Goal: Transaction & Acquisition: Purchase product/service

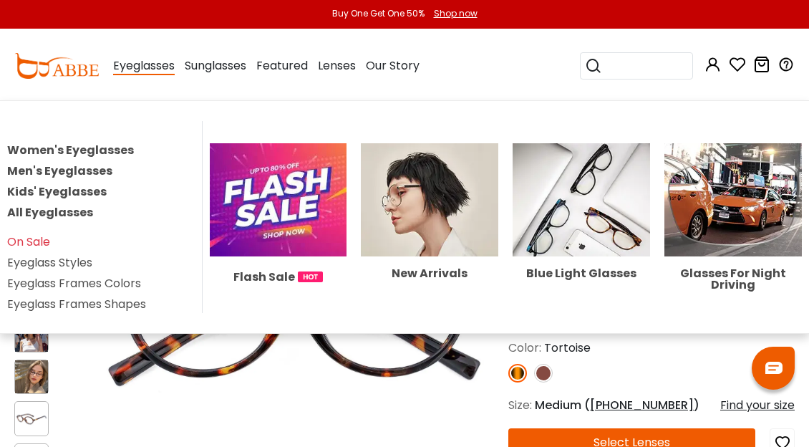
click at [108, 146] on link "Women's Eyeglasses" at bounding box center [70, 150] width 127 height 16
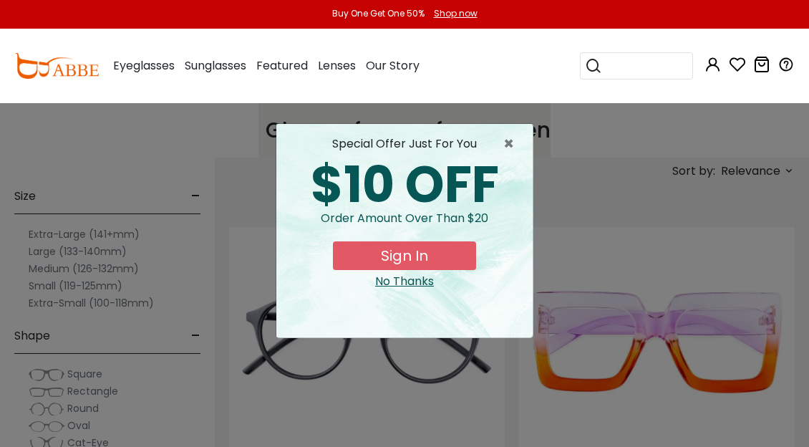
click at [427, 288] on div "No Thanks" at bounding box center [404, 281] width 233 height 17
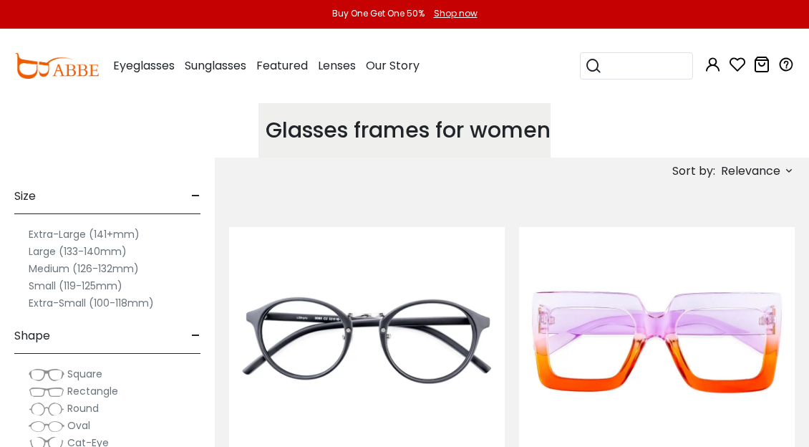
click at [86, 238] on label "Extra-Large (141+mm)" at bounding box center [84, 234] width 111 height 17
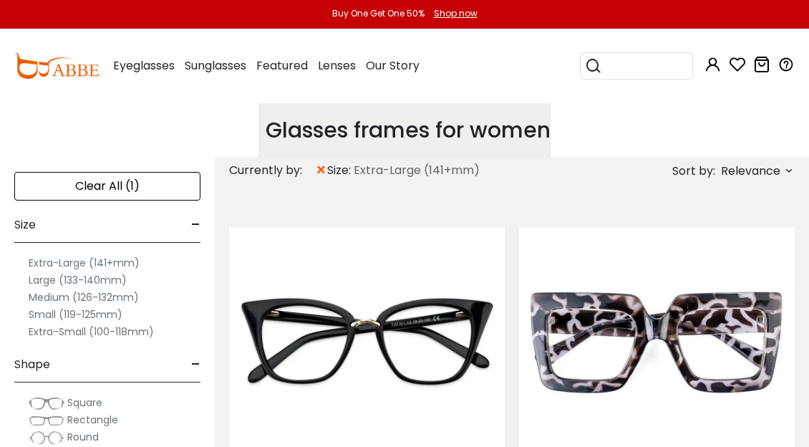
click at [68, 281] on label "Large (133-140mm)" at bounding box center [78, 279] width 98 height 17
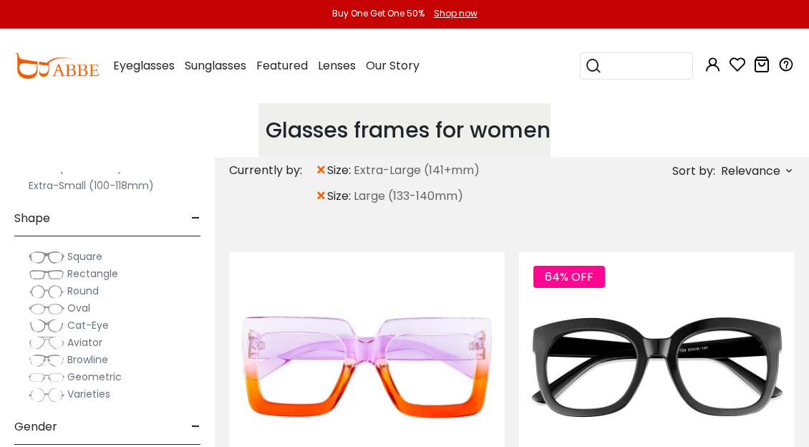
scroll to position [160, 0]
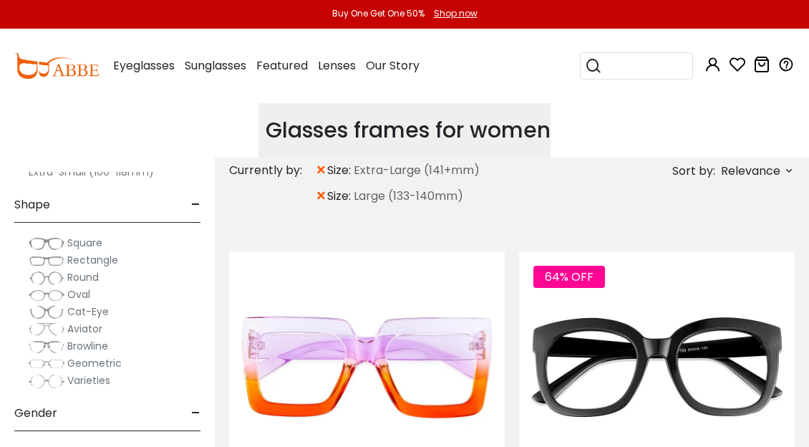
click at [109, 258] on span "Rectangle" at bounding box center [92, 260] width 51 height 14
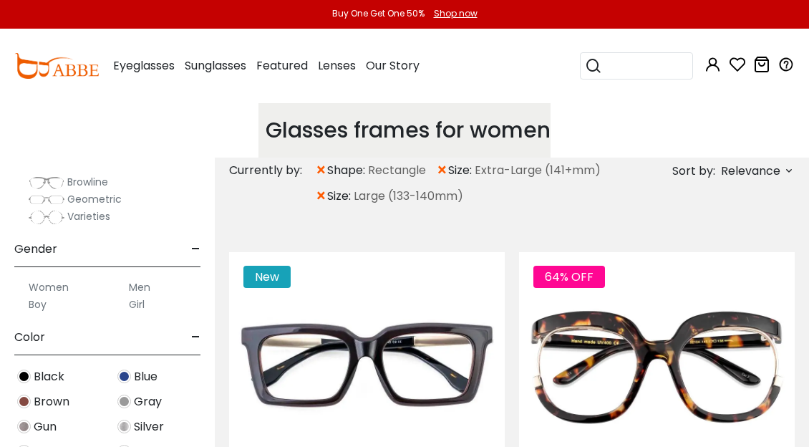
scroll to position [324, 0]
click at [66, 281] on label "Women" at bounding box center [49, 286] width 40 height 17
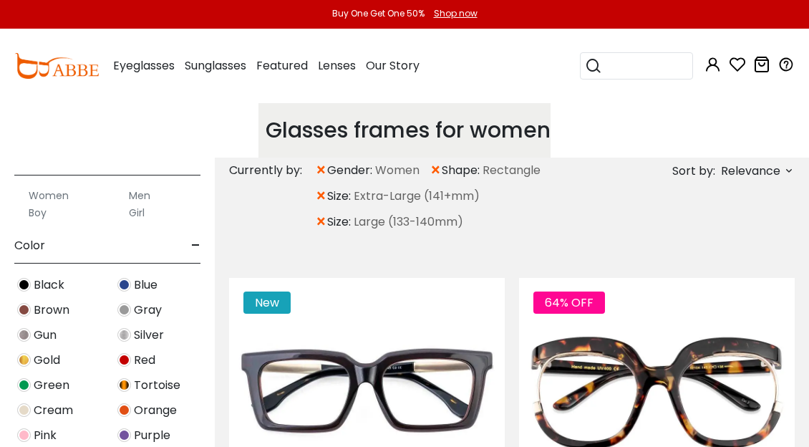
scroll to position [417, 0]
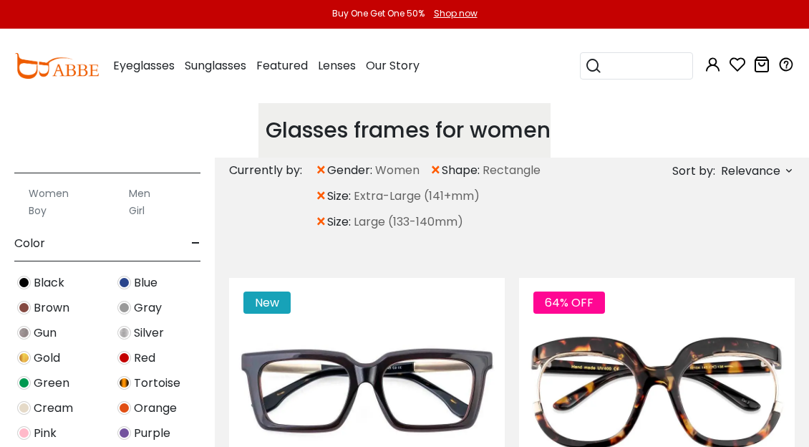
click at [130, 281] on img at bounding box center [124, 283] width 14 height 14
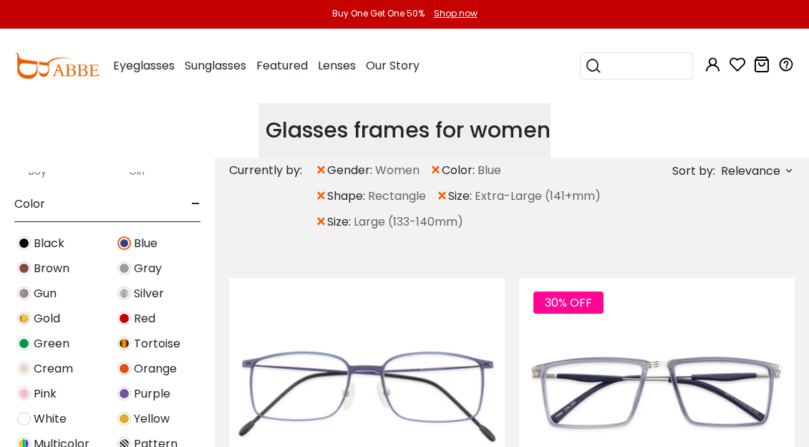
scroll to position [458, 0]
click at [29, 346] on img at bounding box center [24, 342] width 14 height 14
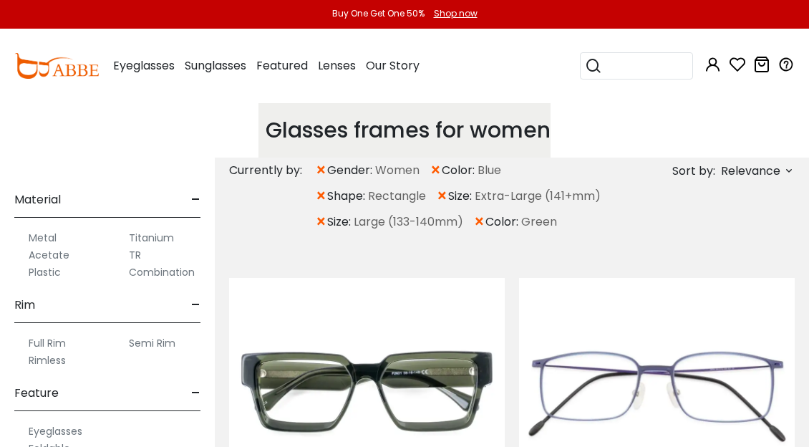
scroll to position [794, 0]
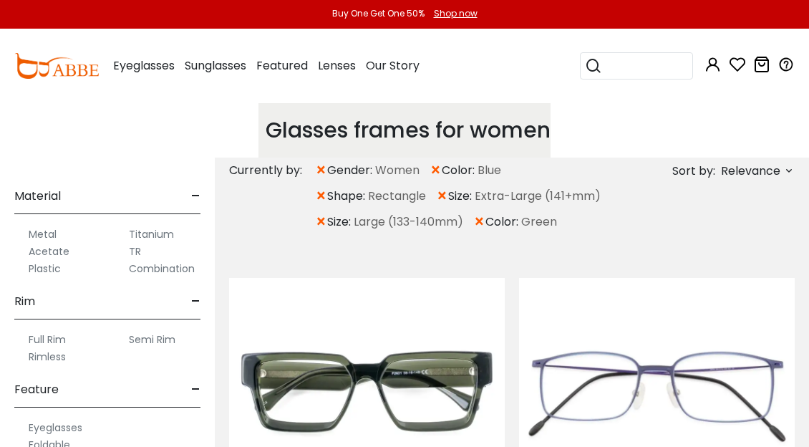
click at [74, 249] on div "Acetate" at bounding box center [57, 251] width 86 height 17
click at [55, 253] on label "Acetate" at bounding box center [49, 251] width 41 height 17
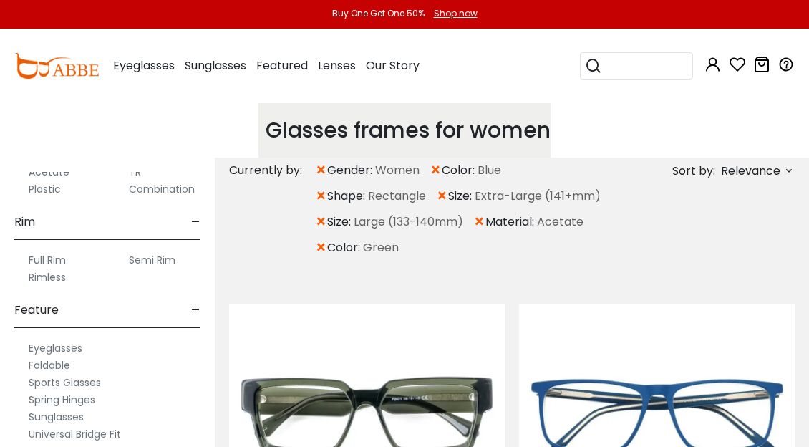
scroll to position [875, 0]
click at [57, 185] on label "Plastic" at bounding box center [45, 187] width 32 height 17
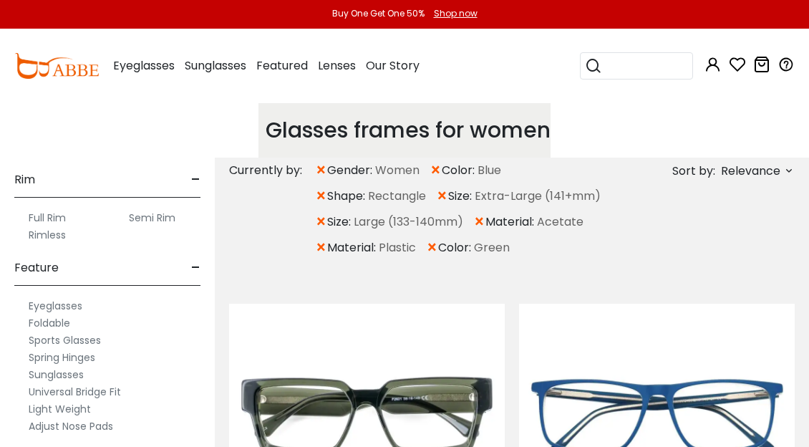
scroll to position [912, 0]
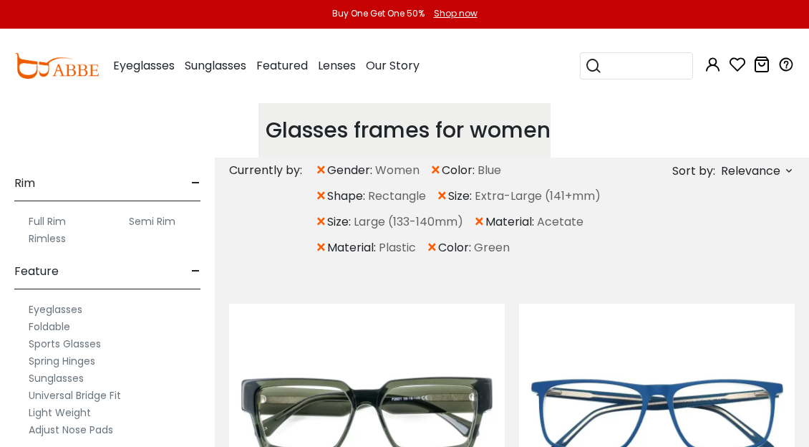
click at [59, 215] on label "Full Rim" at bounding box center [47, 221] width 37 height 17
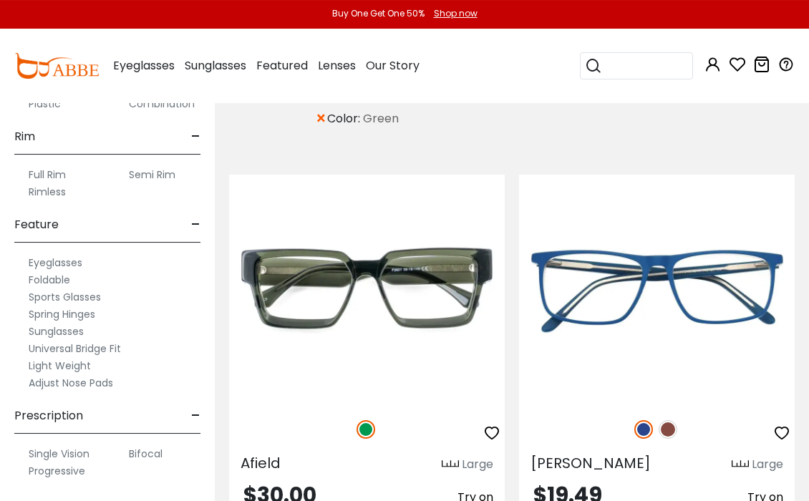
scroll to position [163, 0]
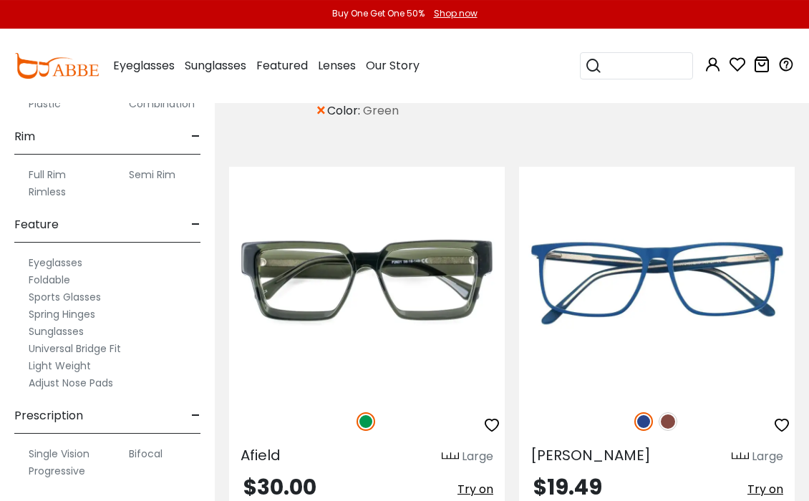
click at [155, 436] on label "Bifocal" at bounding box center [146, 453] width 34 height 17
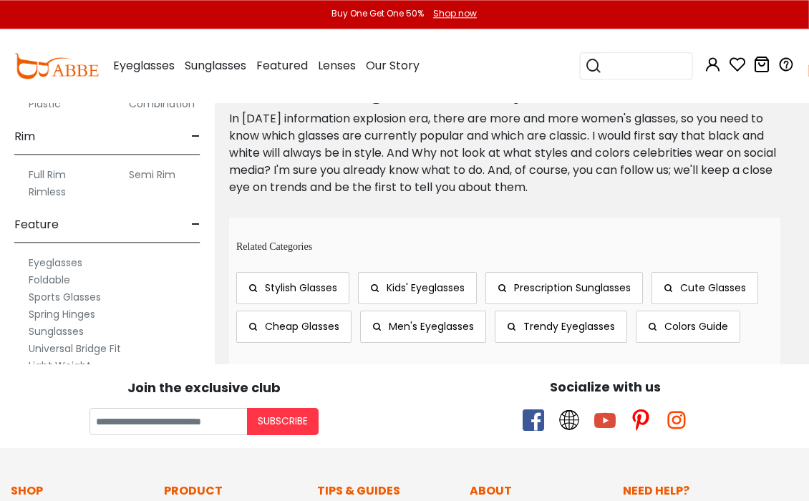
scroll to position [1738, 1]
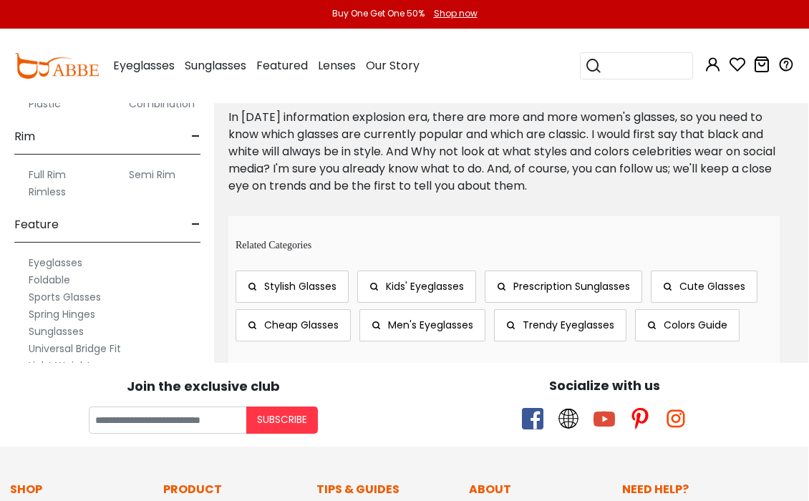
click at [301, 286] on span "Stylish Glasses" at bounding box center [300, 286] width 72 height 14
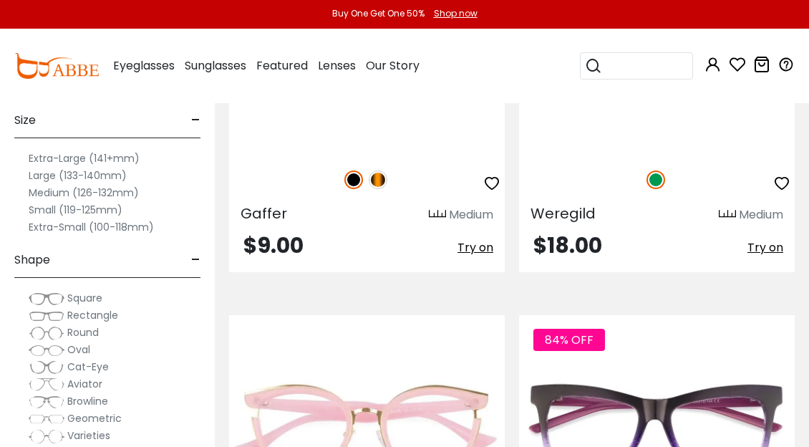
scroll to position [5266, 0]
